Goal: Information Seeking & Learning: Check status

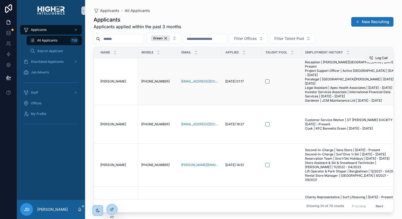
click at [372, 56] on icon "scrollable content" at bounding box center [371, 58] width 4 height 4
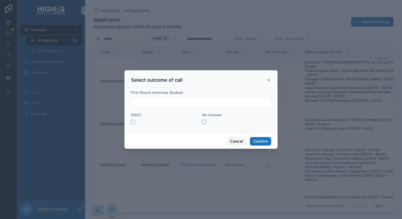
click at [232, 139] on button "Cancel" at bounding box center [237, 141] width 20 height 9
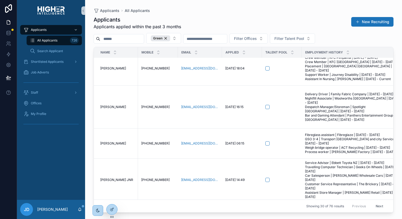
scroll to position [1044, 0]
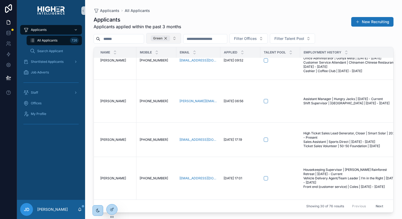
click at [170, 40] on div "Green" at bounding box center [160, 38] width 19 height 6
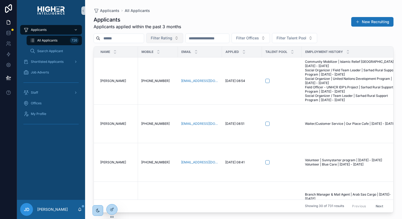
click at [168, 39] on span "Filter Rating" at bounding box center [162, 37] width 22 height 5
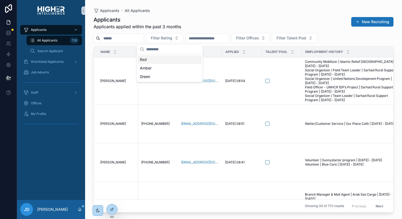
click at [147, 58] on div "Red" at bounding box center [170, 59] width 64 height 9
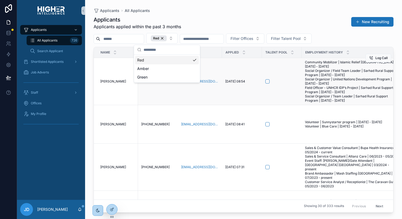
click at [135, 93] on td "[PERSON_NAME] [PERSON_NAME]" at bounding box center [116, 81] width 44 height 47
click at [370, 59] on icon "scrollable content" at bounding box center [371, 58] width 4 height 4
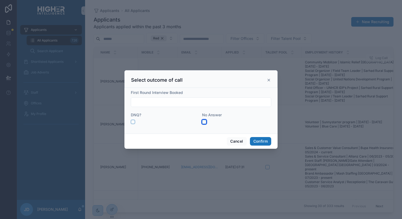
click at [205, 120] on button "button" at bounding box center [204, 122] width 4 height 4
click at [257, 140] on button "Confirm" at bounding box center [260, 141] width 21 height 9
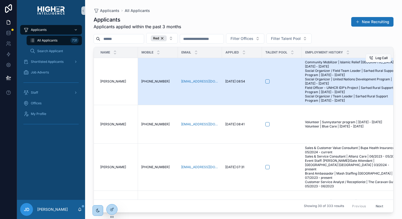
click at [112, 91] on td "[PERSON_NAME] [PERSON_NAME]" at bounding box center [116, 81] width 44 height 47
click at [107, 83] on span "[PERSON_NAME]" at bounding box center [113, 81] width 26 height 4
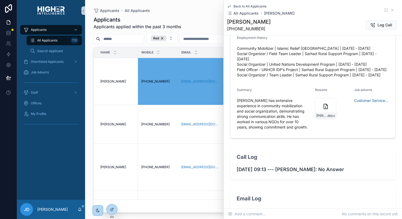
scroll to position [222, 0]
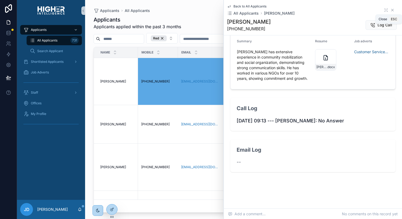
click at [393, 10] on icon "scrollable content" at bounding box center [392, 10] width 4 height 4
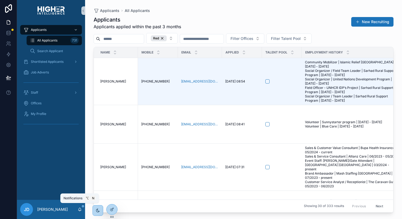
click at [81, 210] on icon "scrollable content" at bounding box center [80, 209] width 4 height 4
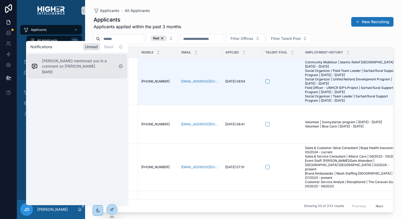
click at [77, 66] on p "[PERSON_NAME] mentioned you in a comment on [PERSON_NAME]" at bounding box center [78, 63] width 72 height 11
